Goal: Check status: Check status

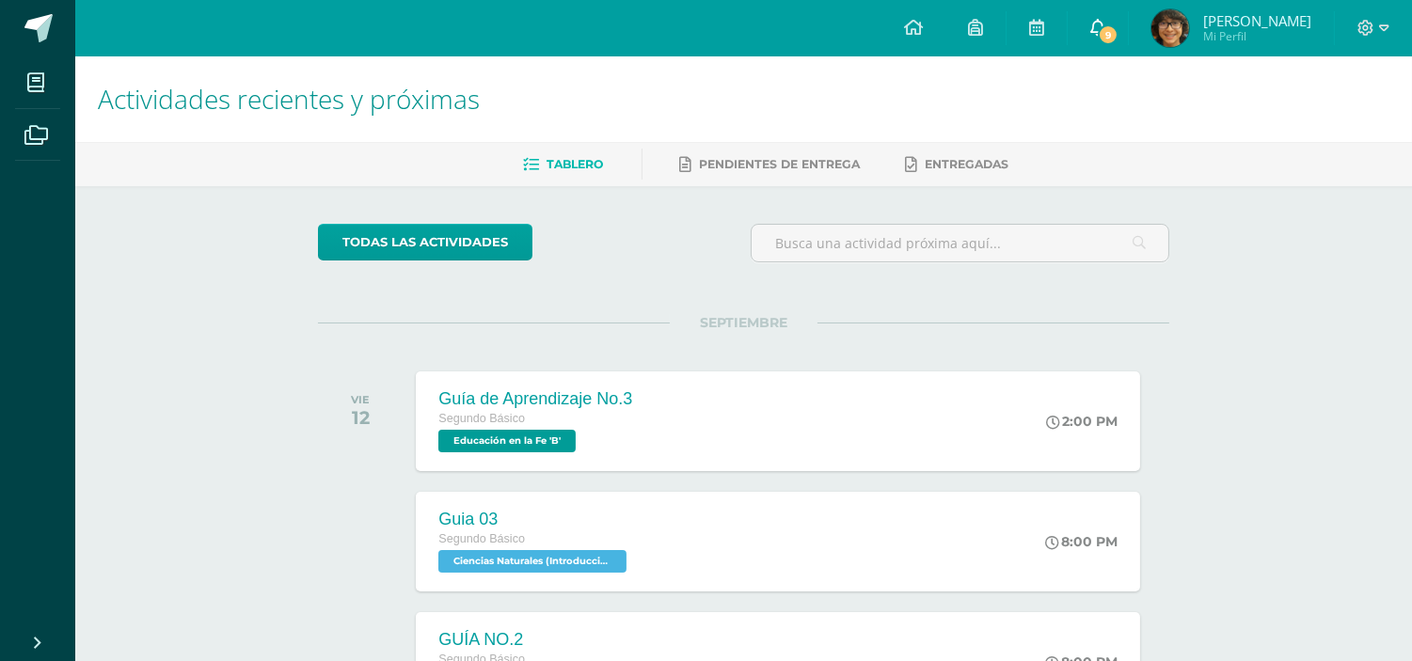
click at [1118, 36] on span "9" at bounding box center [1108, 34] width 21 height 21
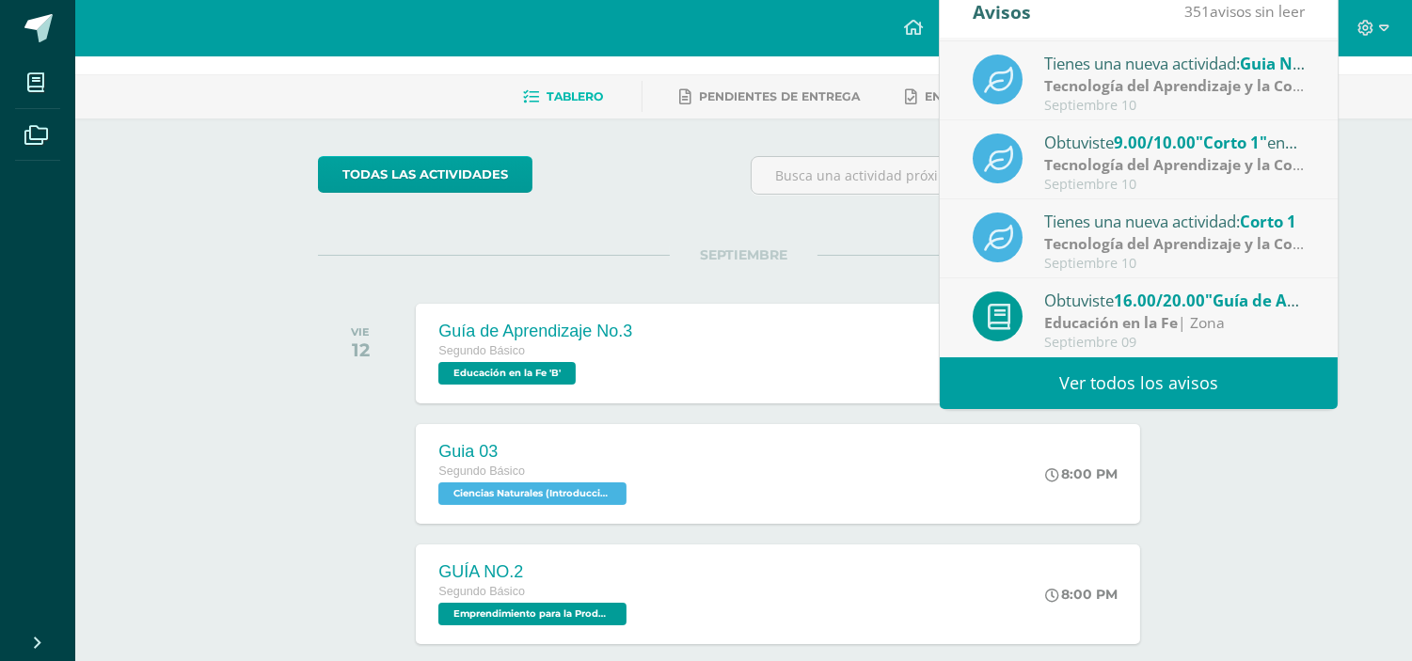
scroll to position [104, 0]
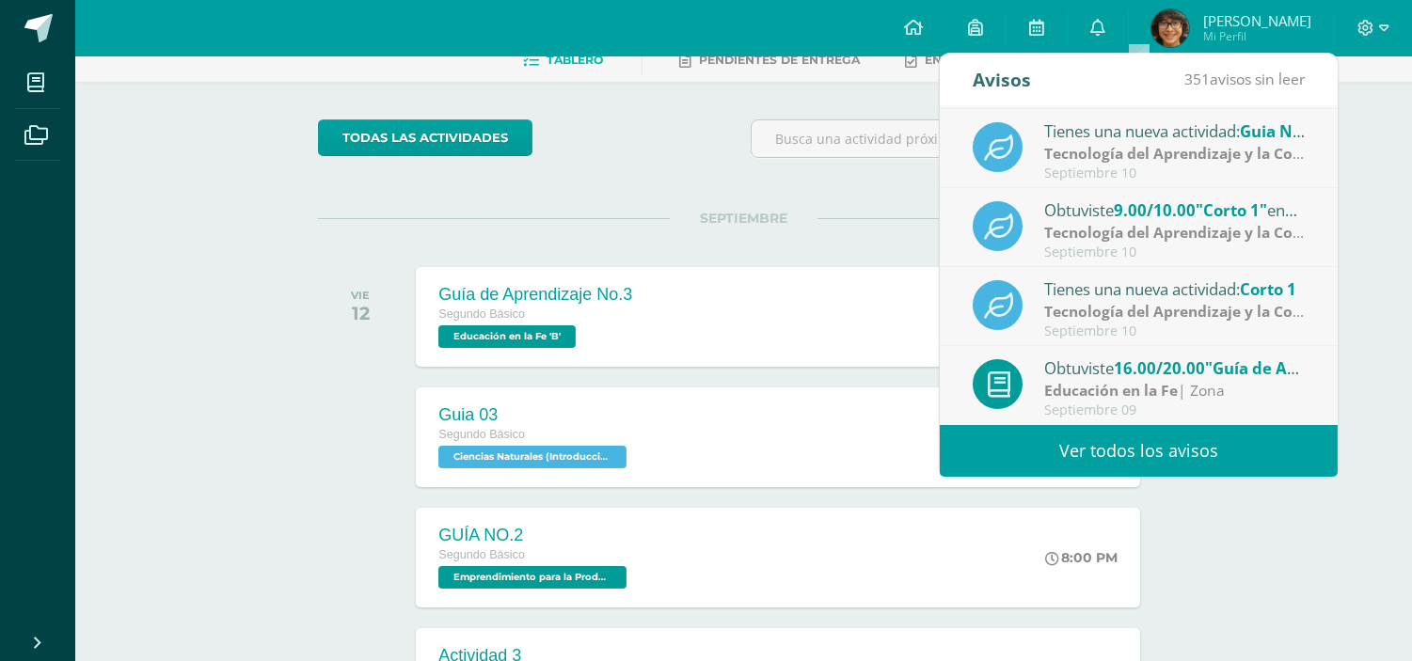
click at [1226, 321] on strong "Tecnología del Aprendizaje y la Comunicación (Informática)" at bounding box center [1260, 311] width 432 height 21
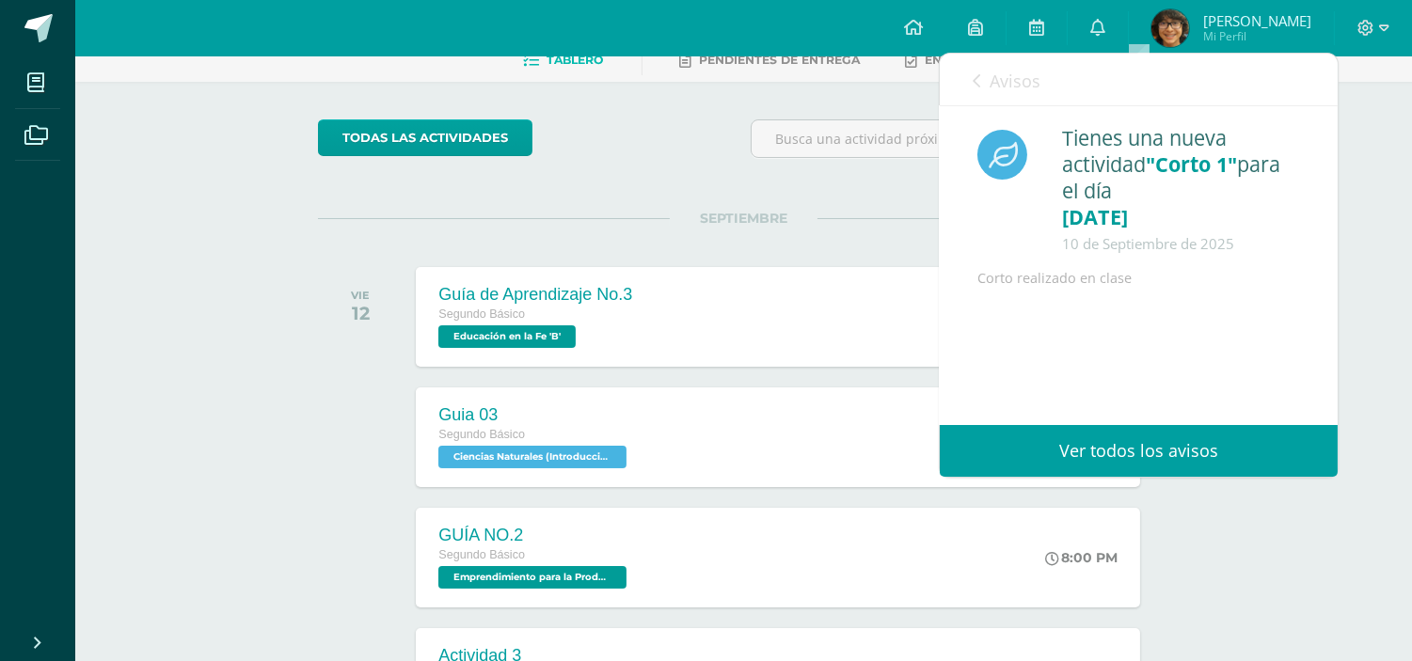
click at [979, 80] on icon at bounding box center [977, 80] width 8 height 15
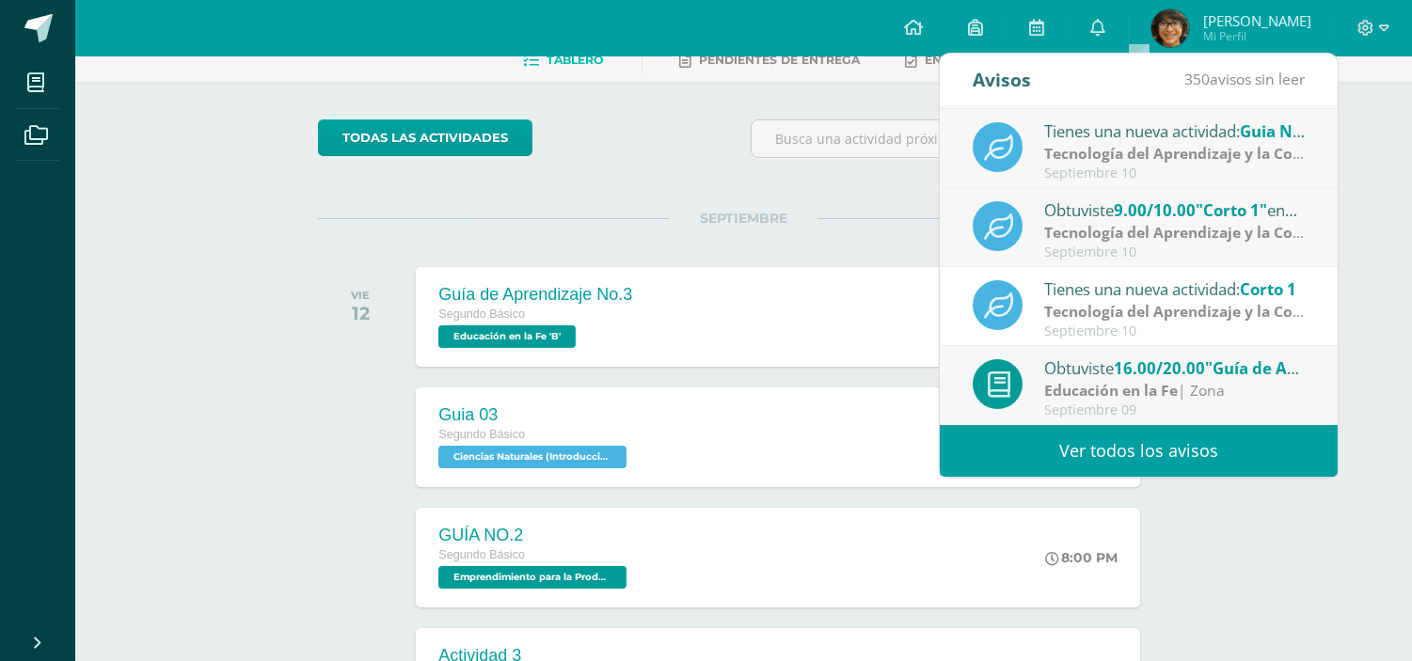
click at [1086, 166] on div "Septiembre 10" at bounding box center [1175, 174] width 262 height 16
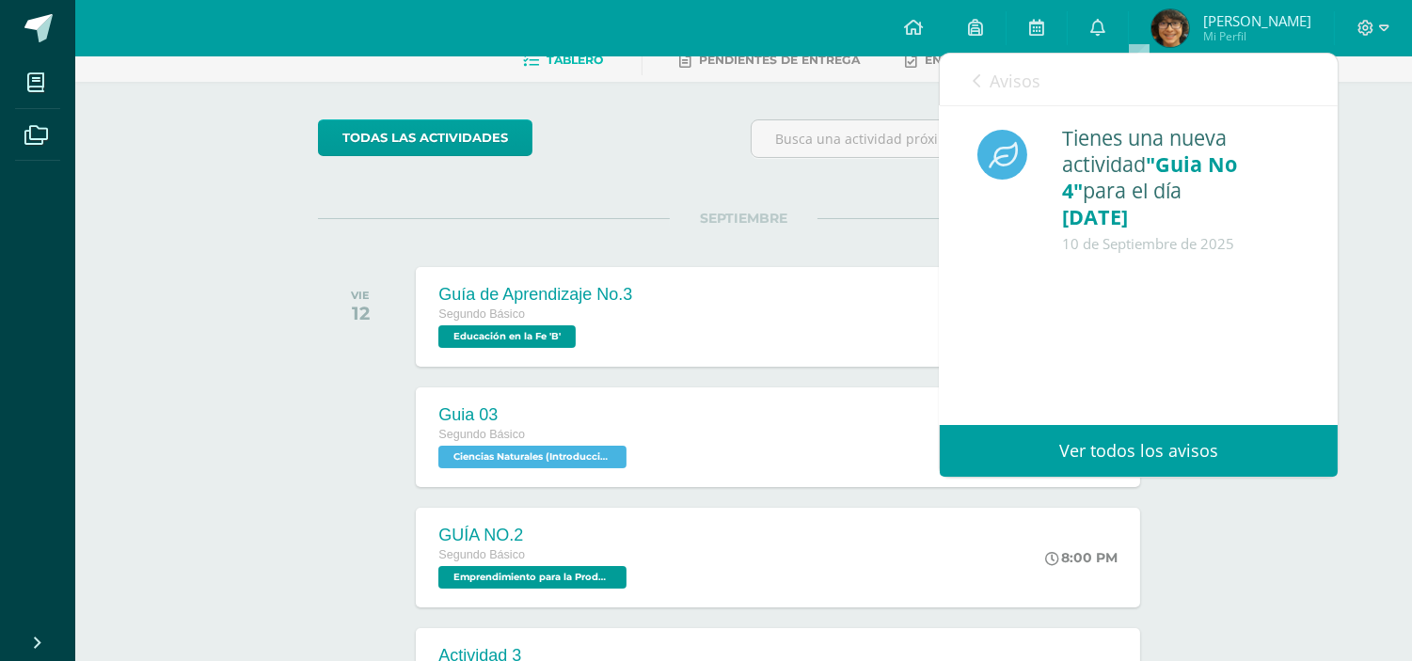
click at [982, 81] on link "Avisos" at bounding box center [1007, 81] width 68 height 54
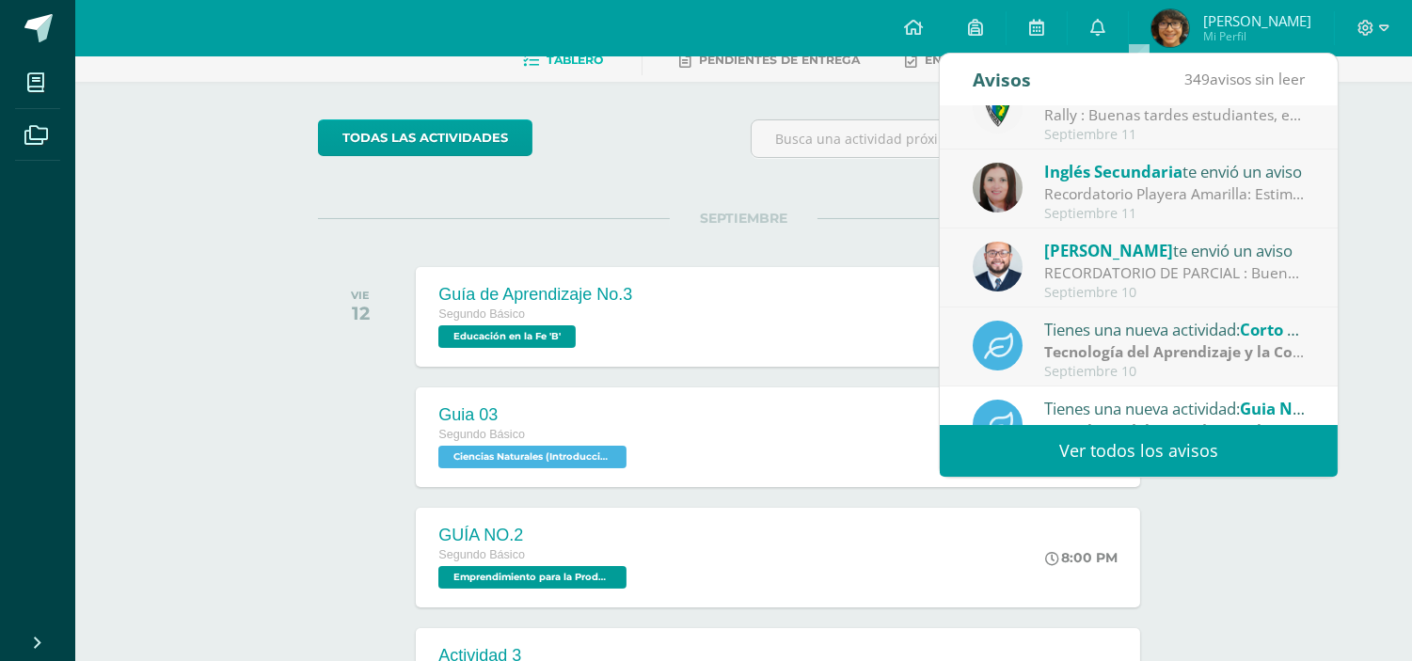
scroll to position [0, 0]
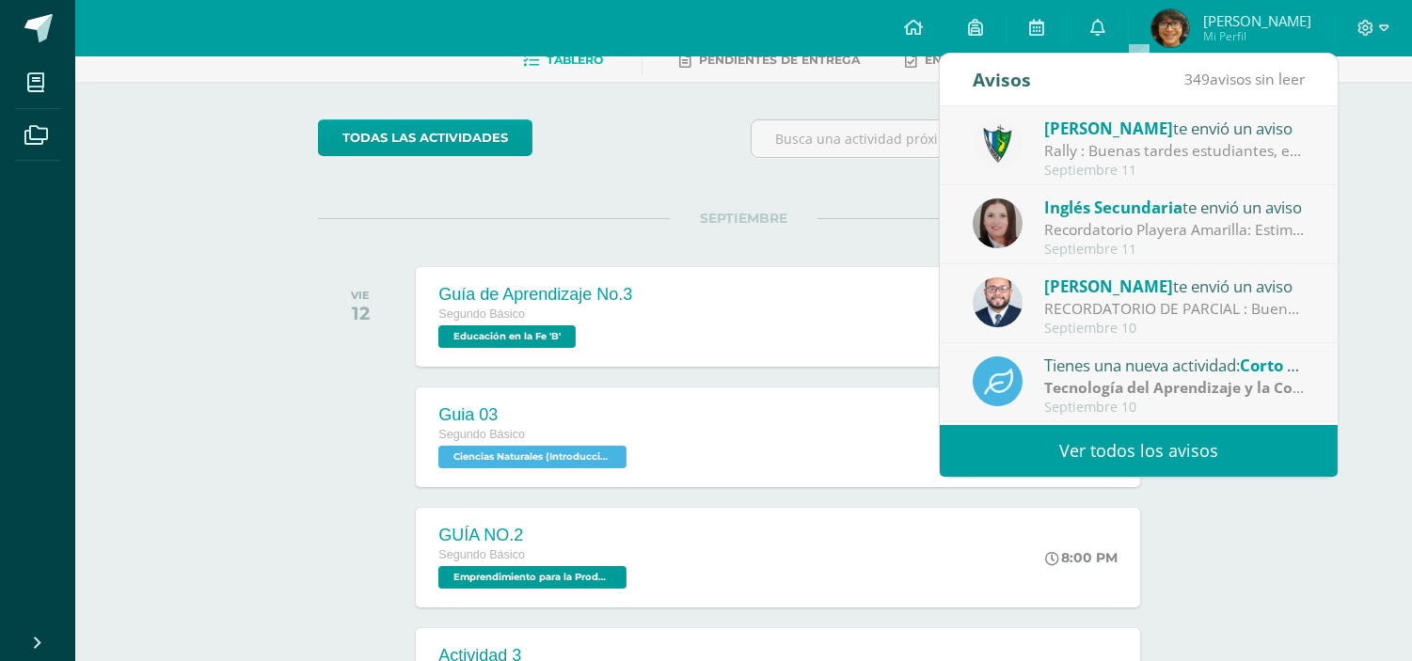
click at [1165, 384] on strong "Tecnología del Aprendizaje y la Comunicación (Informática)" at bounding box center [1260, 387] width 432 height 21
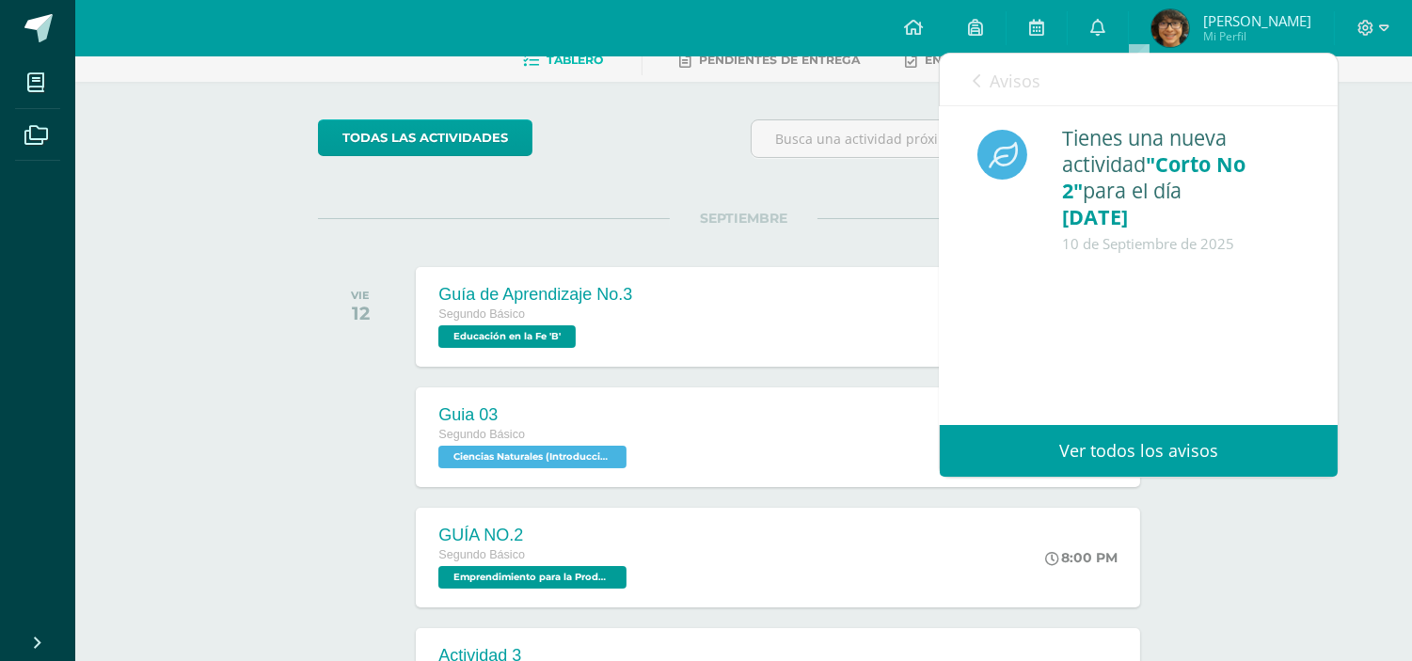
click at [976, 77] on icon at bounding box center [977, 80] width 8 height 15
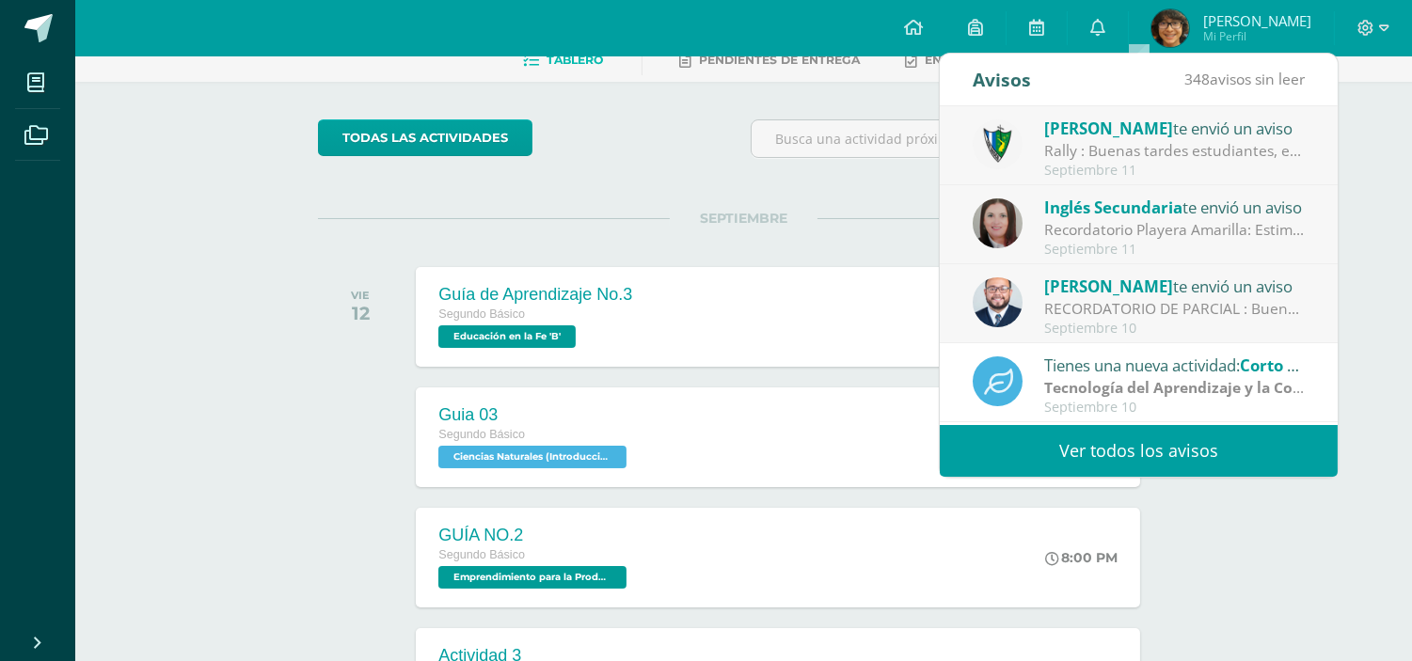
click at [1219, 371] on div "Tienes una nueva actividad: Corto No 2" at bounding box center [1175, 365] width 262 height 24
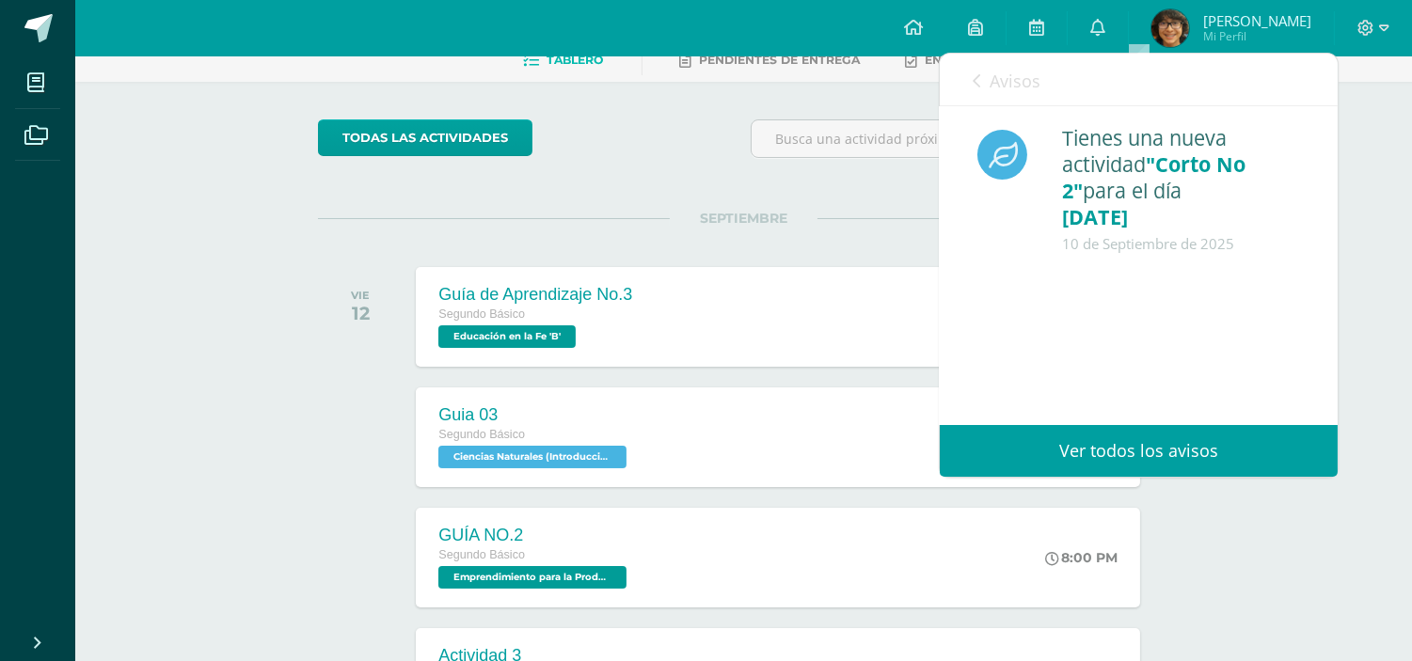
click at [976, 73] on icon at bounding box center [977, 80] width 8 height 15
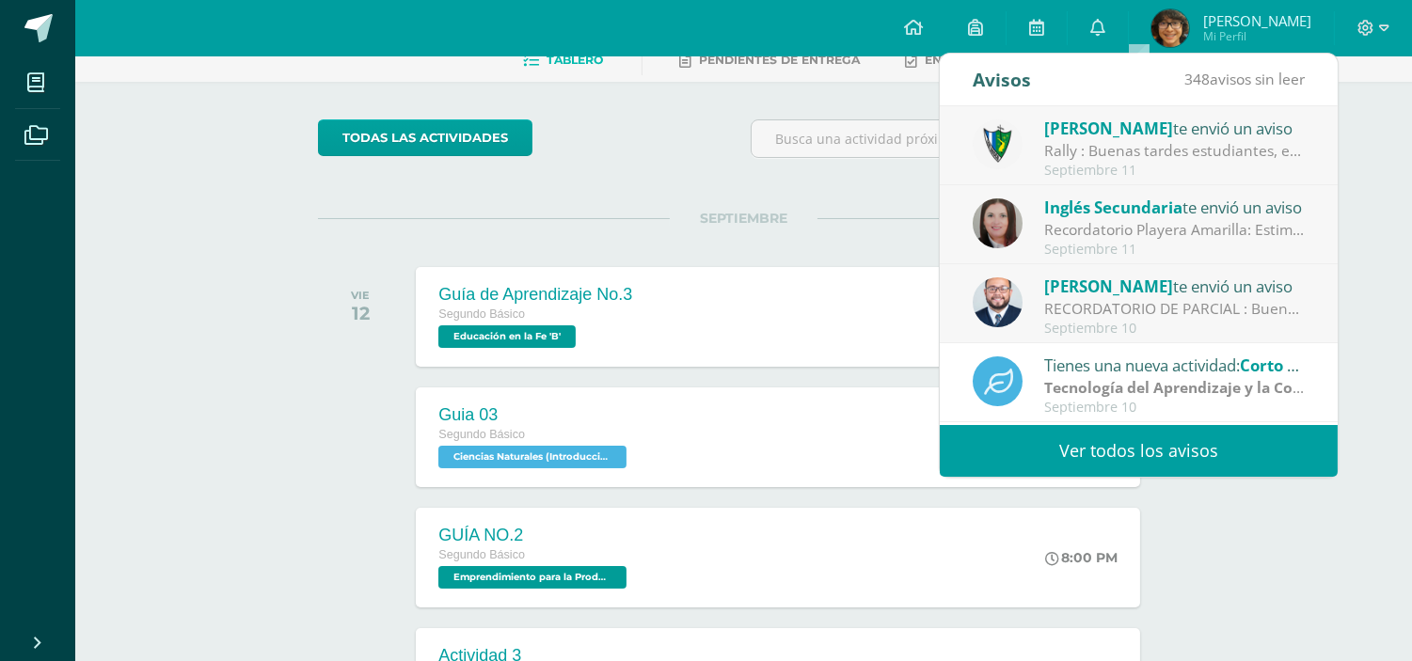
click at [1167, 322] on div "Septiembre 10" at bounding box center [1175, 329] width 262 height 16
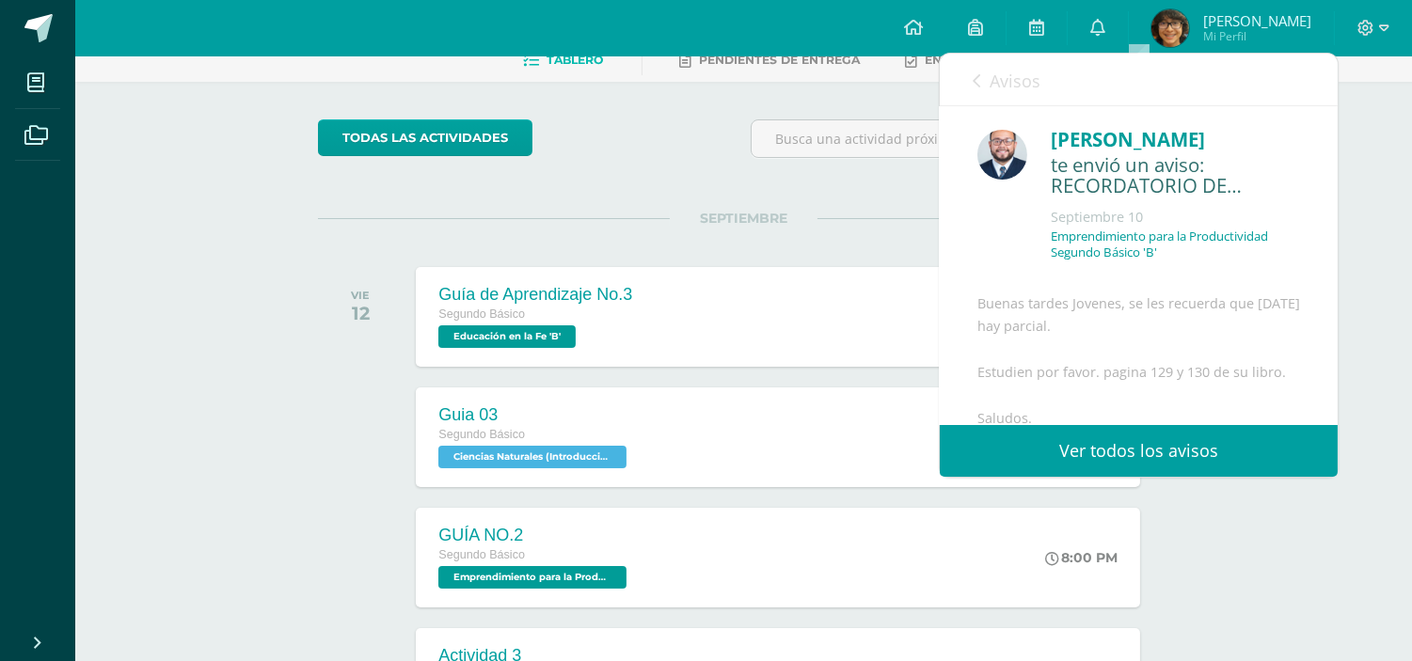
click at [979, 73] on icon at bounding box center [977, 80] width 8 height 15
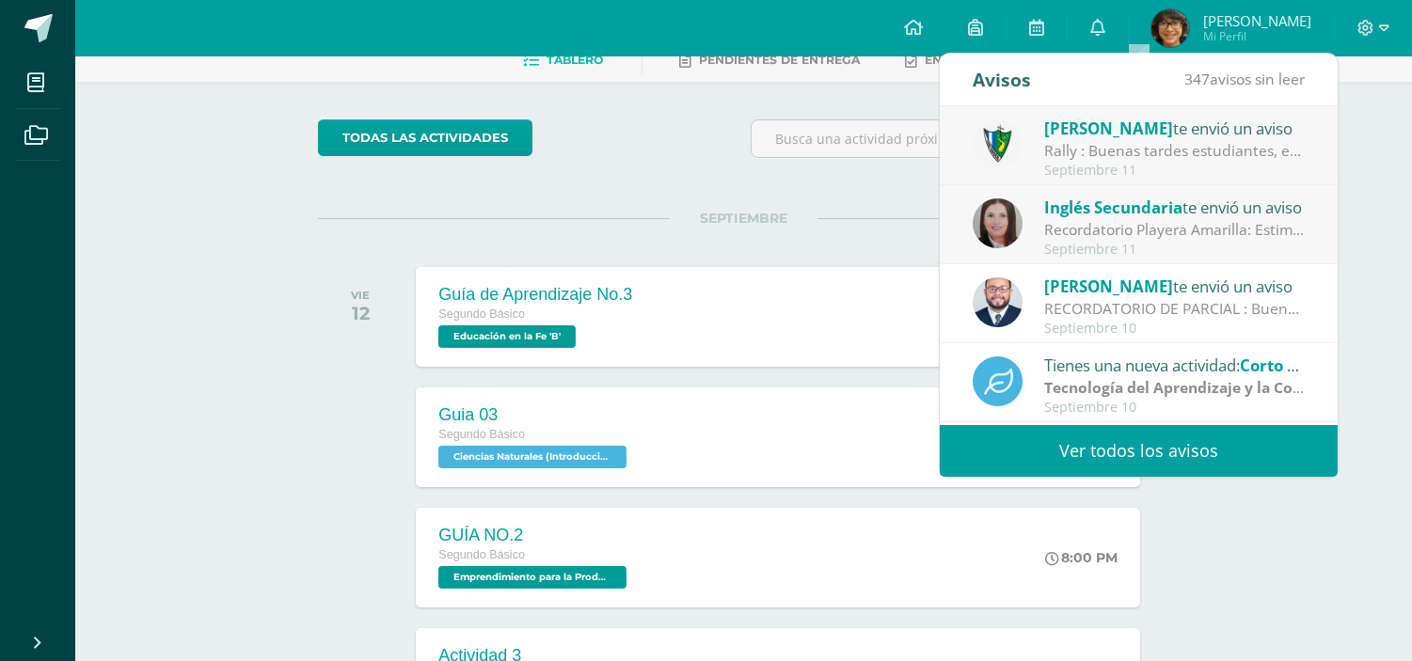
click at [1126, 242] on div "Septiembre 11" at bounding box center [1175, 250] width 262 height 16
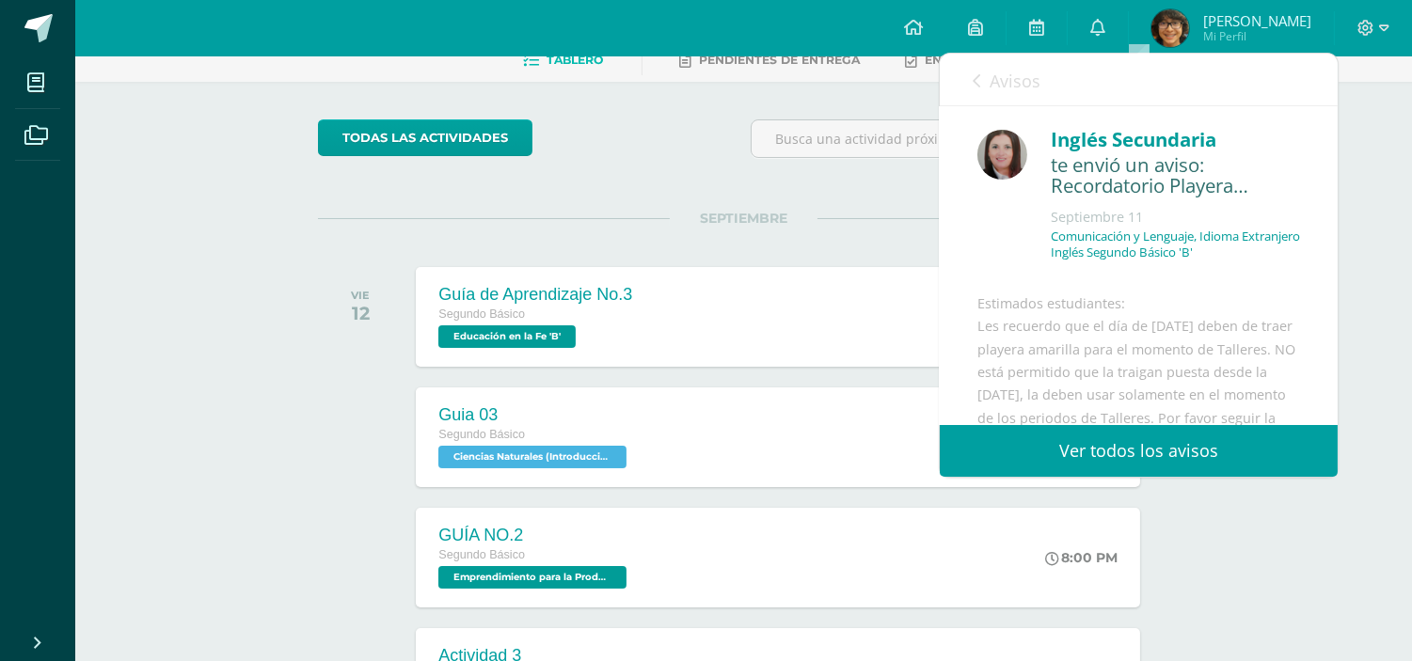
click at [979, 86] on icon at bounding box center [977, 80] width 8 height 15
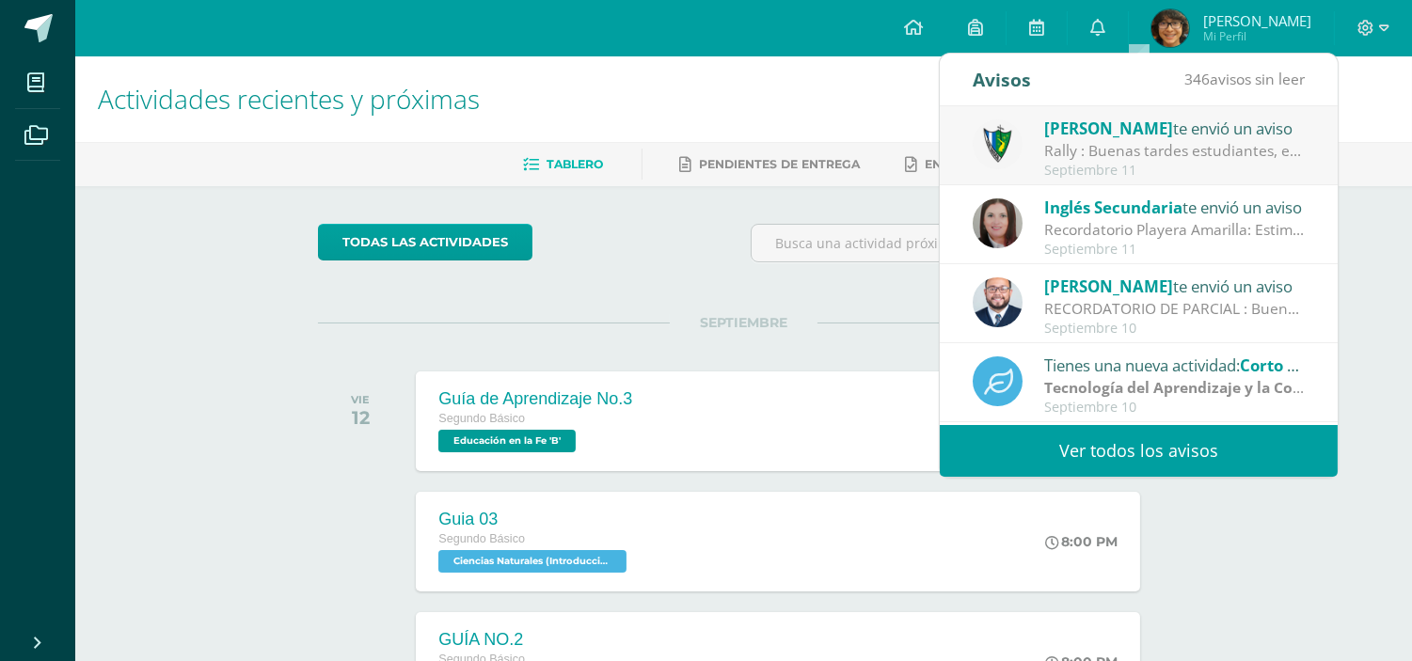
click at [1096, 153] on div "Rally : Buenas tardes estudiantes, es un gusto saludarlos. Por este medio se in…" at bounding box center [1175, 151] width 262 height 22
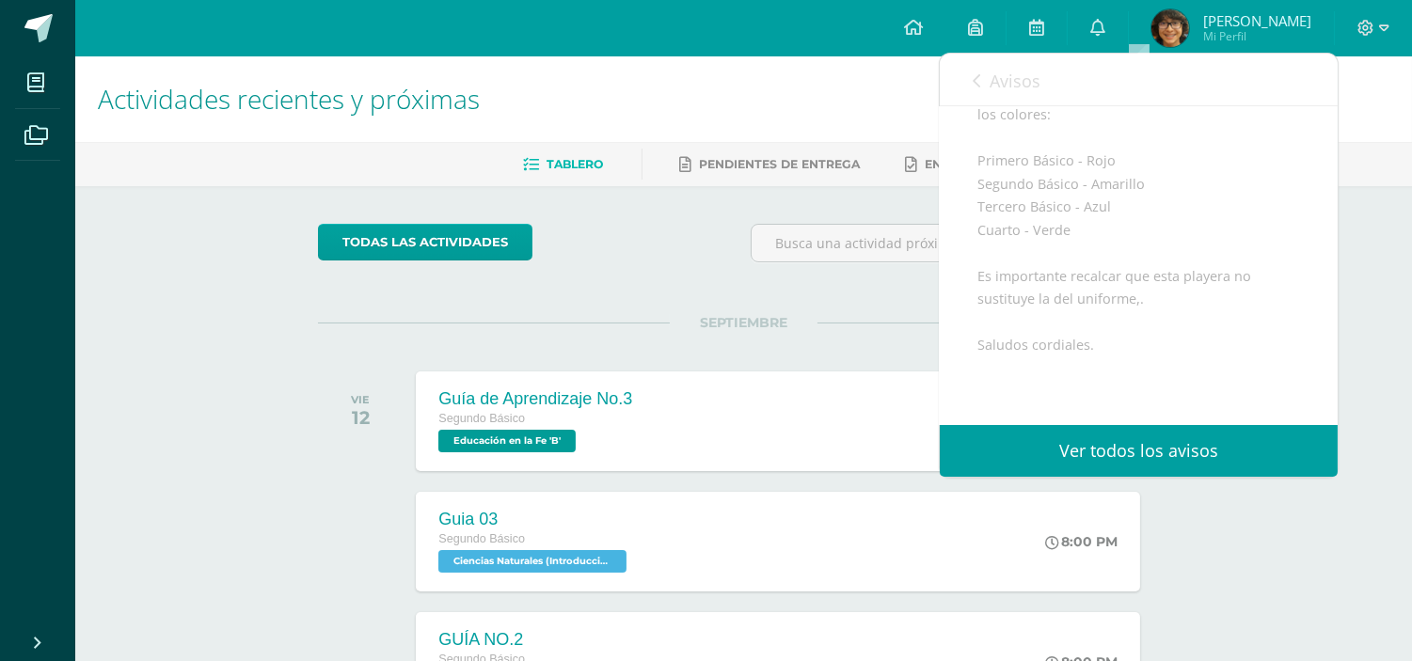
scroll to position [313, 0]
click at [976, 83] on icon at bounding box center [977, 80] width 8 height 15
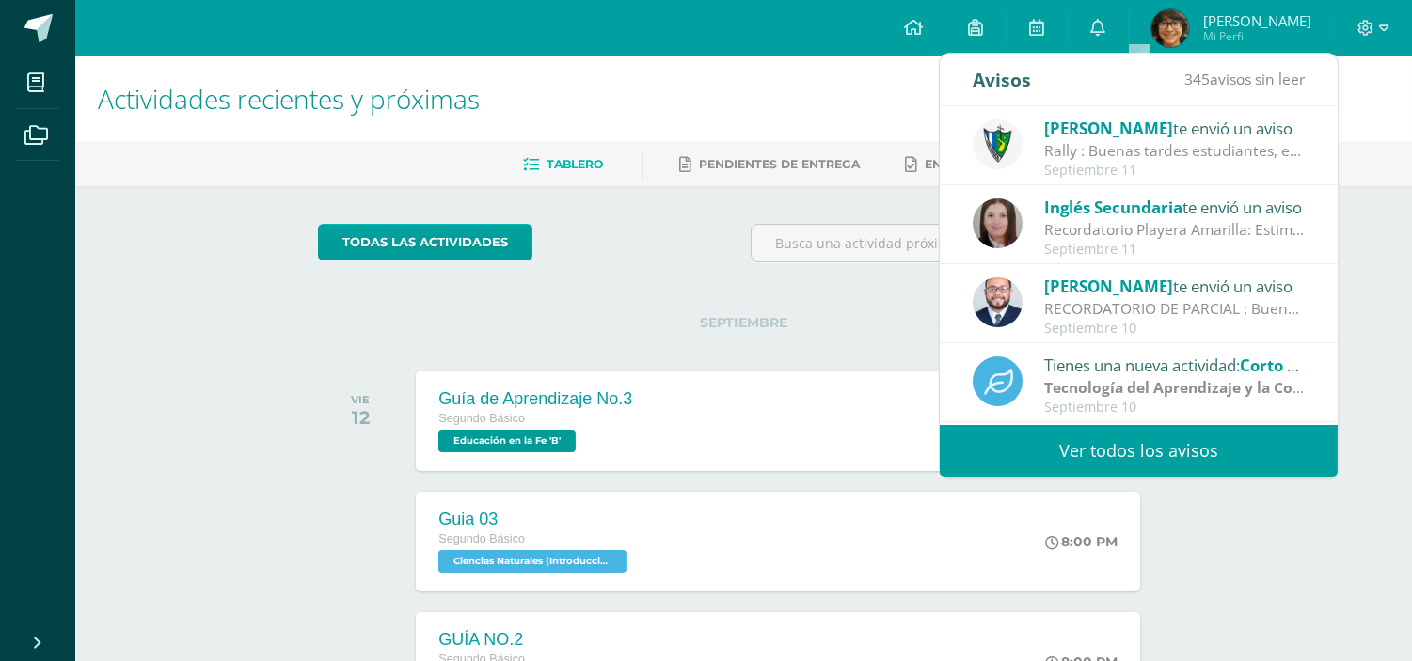
click at [888, 91] on h1 "Actividades recientes y próximas" at bounding box center [744, 99] width 1292 height 86
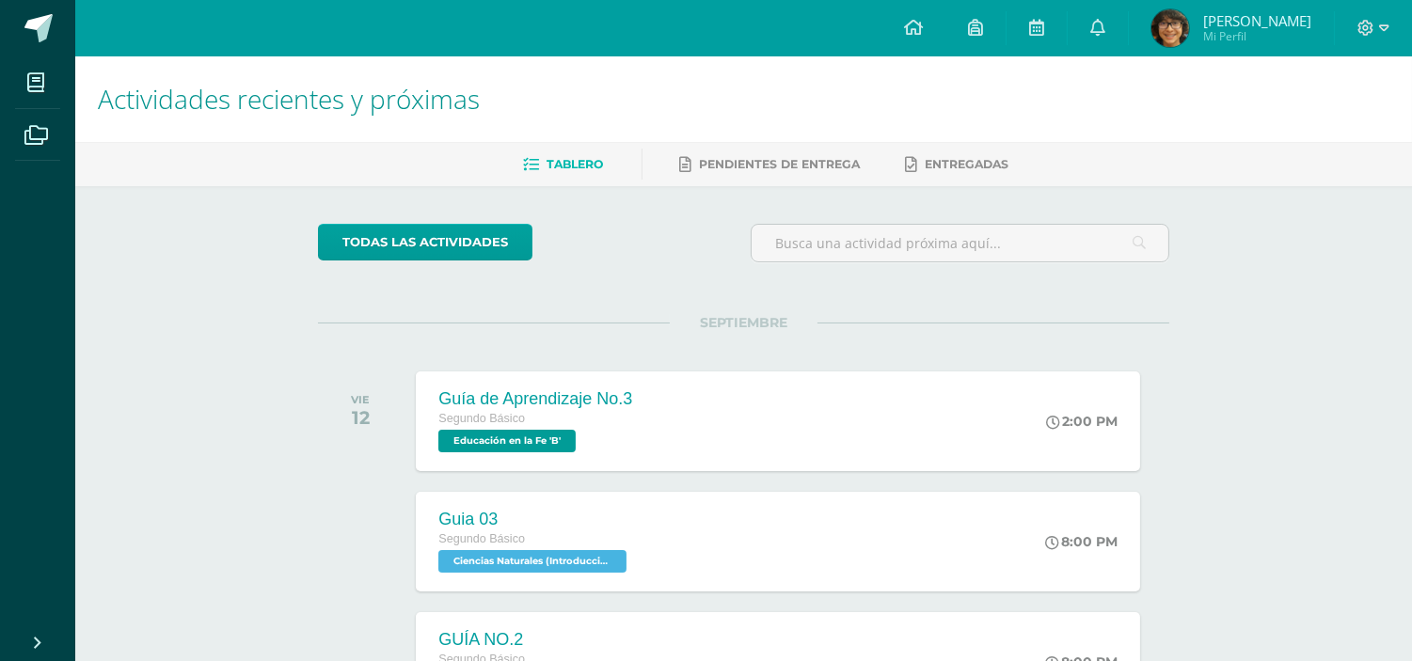
click at [1189, 31] on img at bounding box center [1170, 28] width 38 height 38
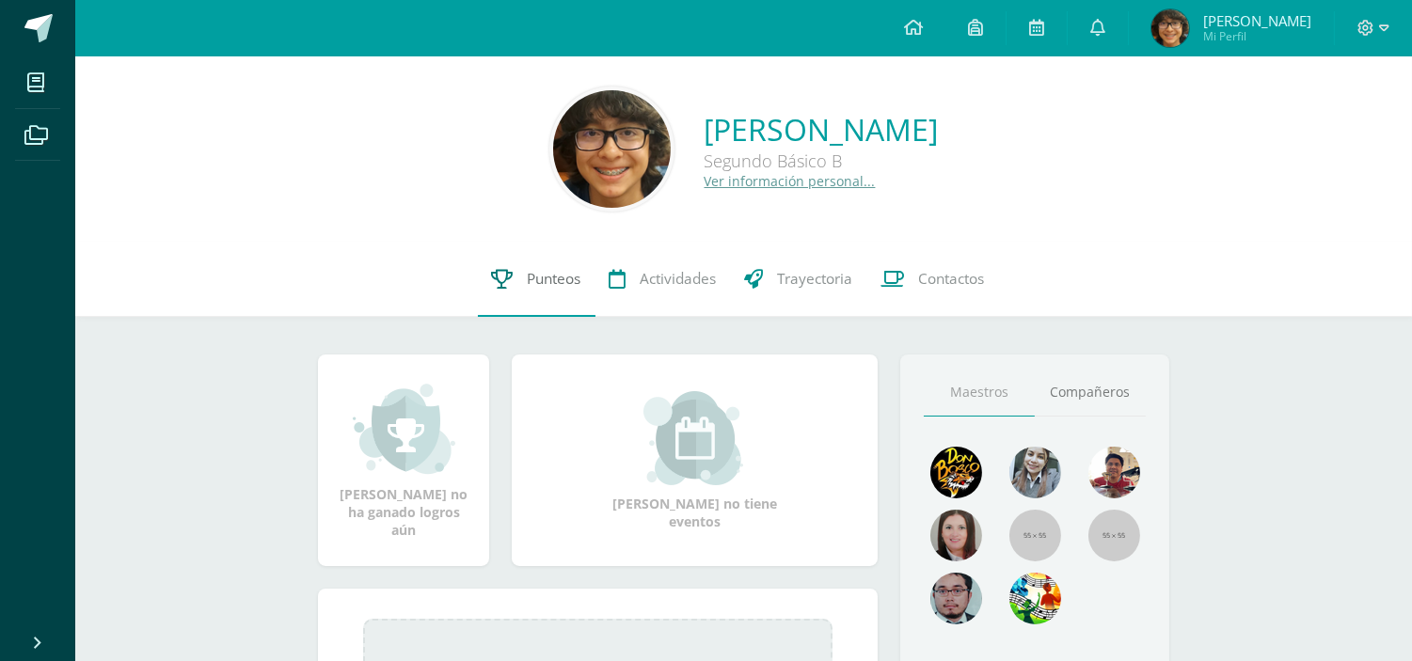
click at [533, 283] on span "Punteos" at bounding box center [555, 279] width 54 height 20
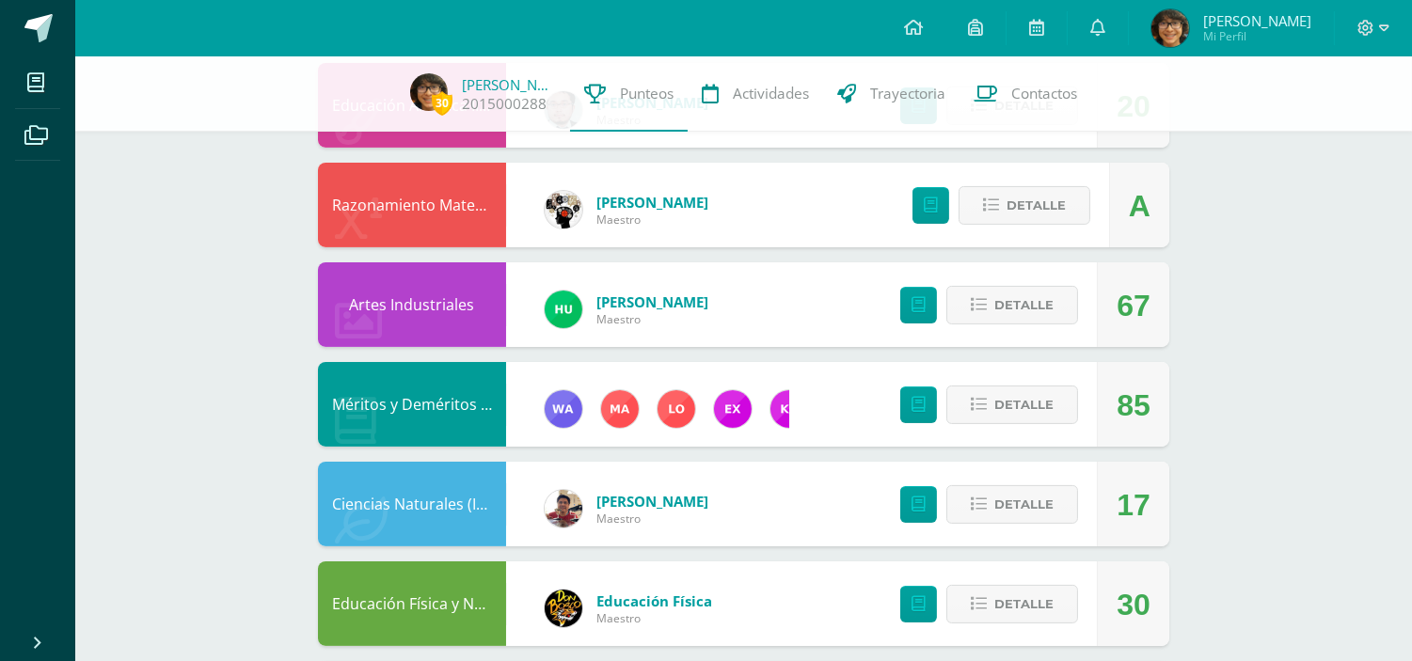
scroll to position [829, 0]
